Goal: Find specific page/section: Find specific page/section

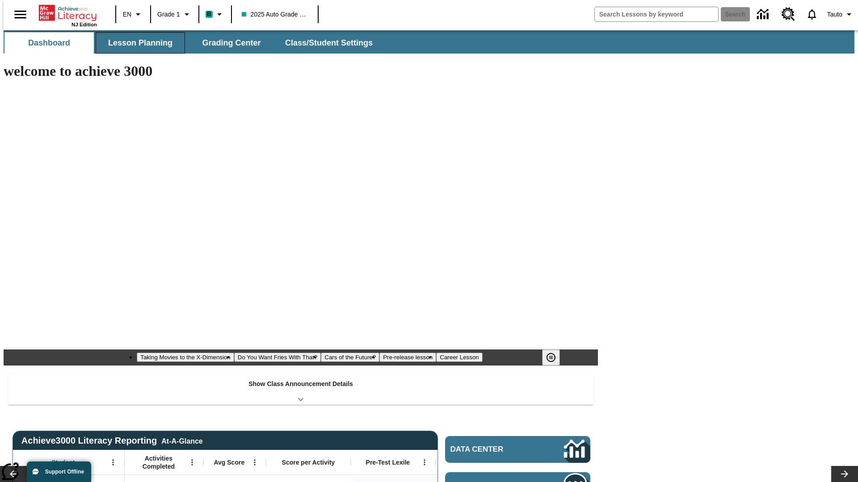
click at [137, 43] on button "Lesson Planning" at bounding box center [140, 42] width 89 height 21
